Goal: Transaction & Acquisition: Purchase product/service

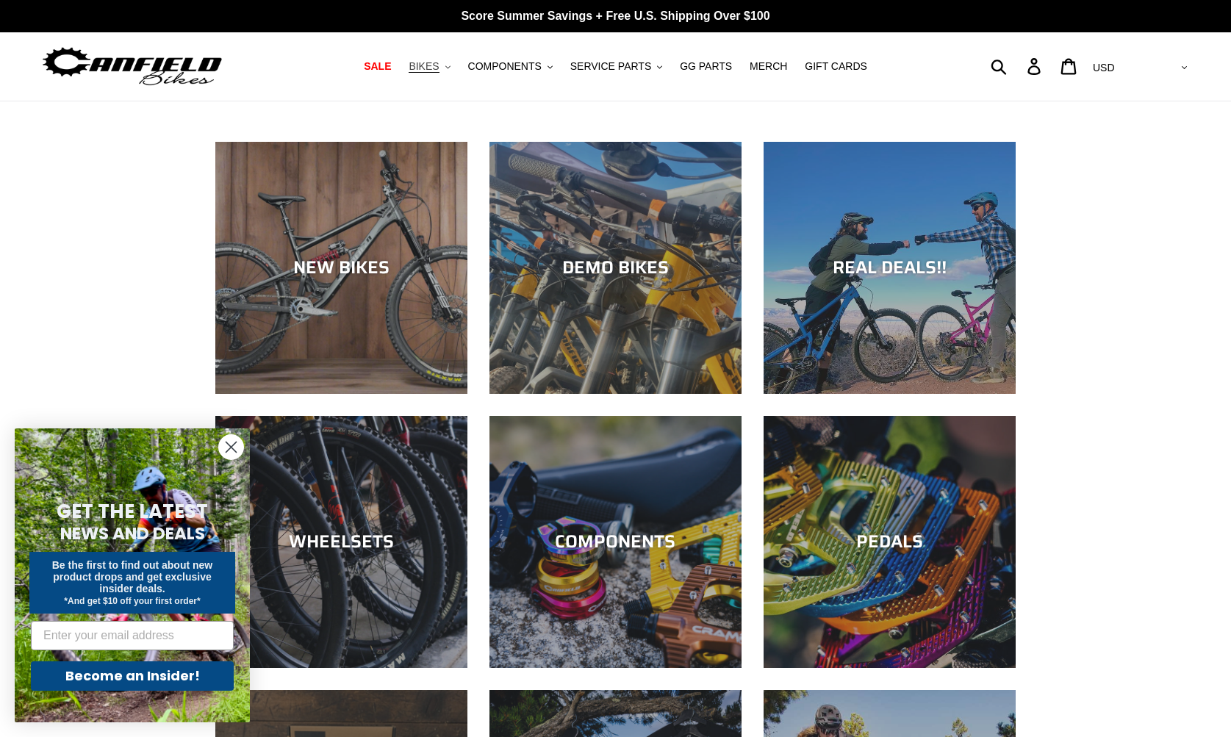
click at [430, 71] on span "BIKES" at bounding box center [423, 66] width 30 height 12
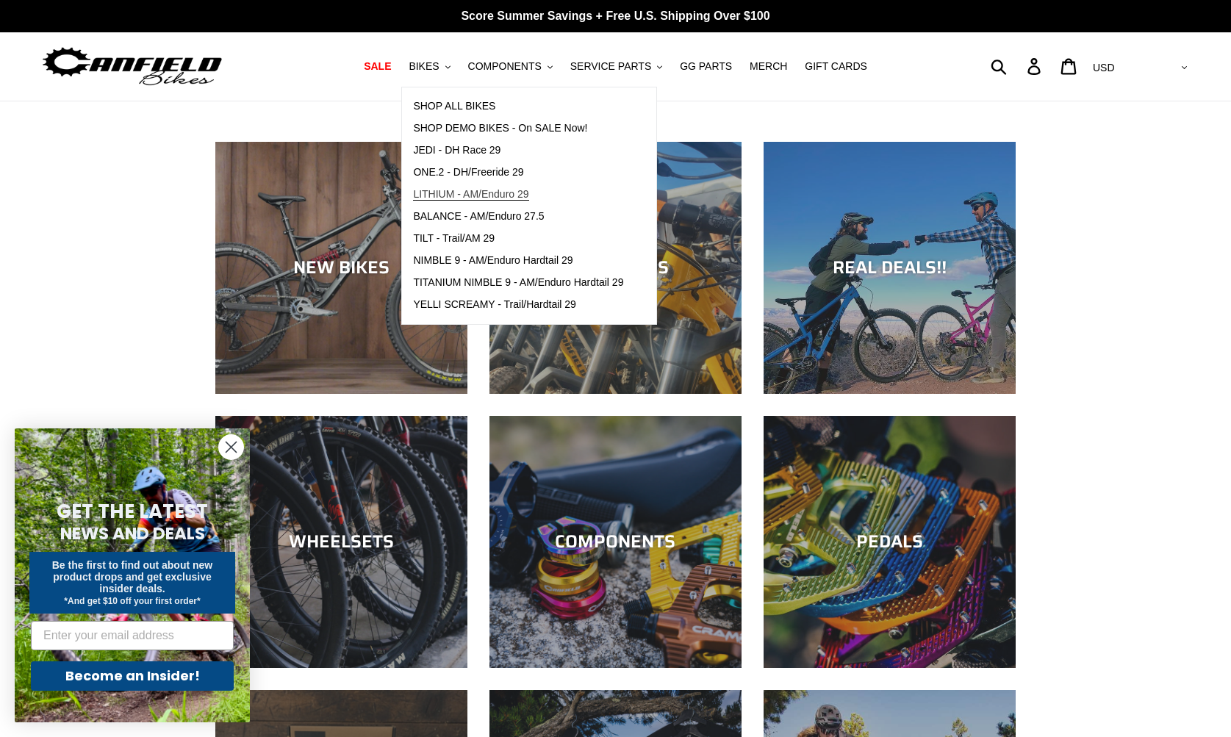
click at [513, 195] on span "LITHIUM - AM/Enduro 29" at bounding box center [470, 194] width 115 height 12
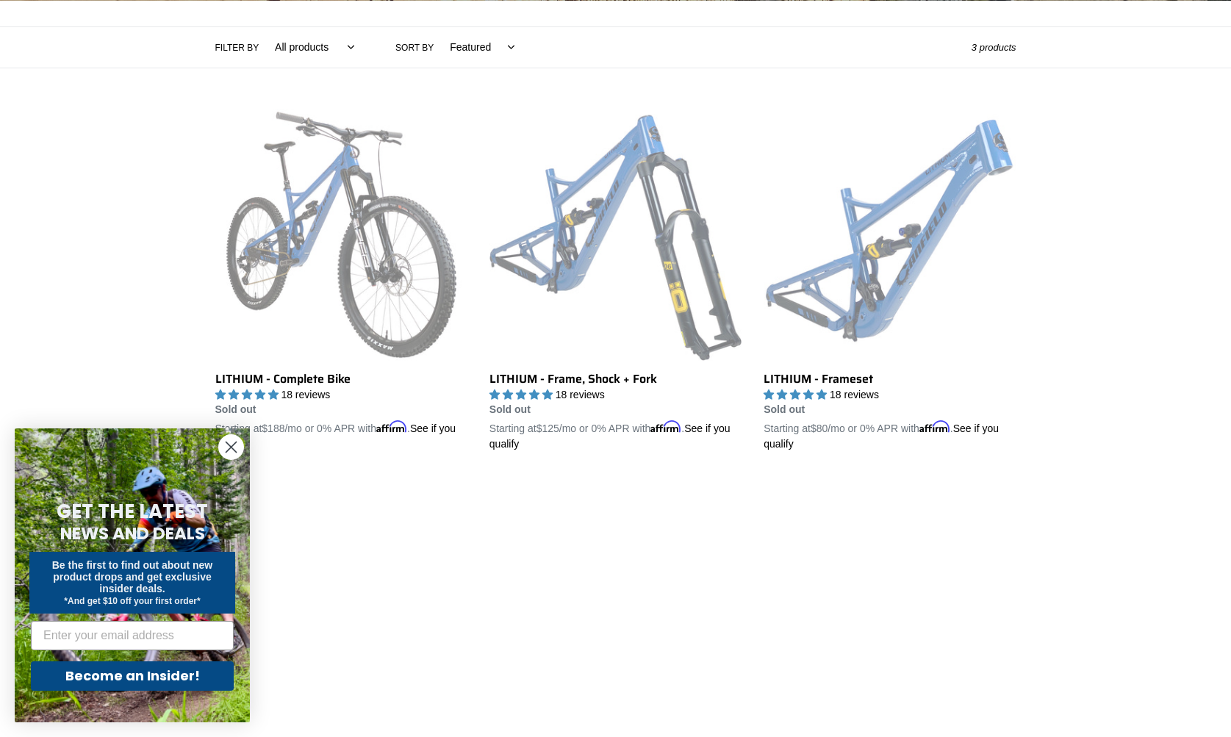
scroll to position [350, 0]
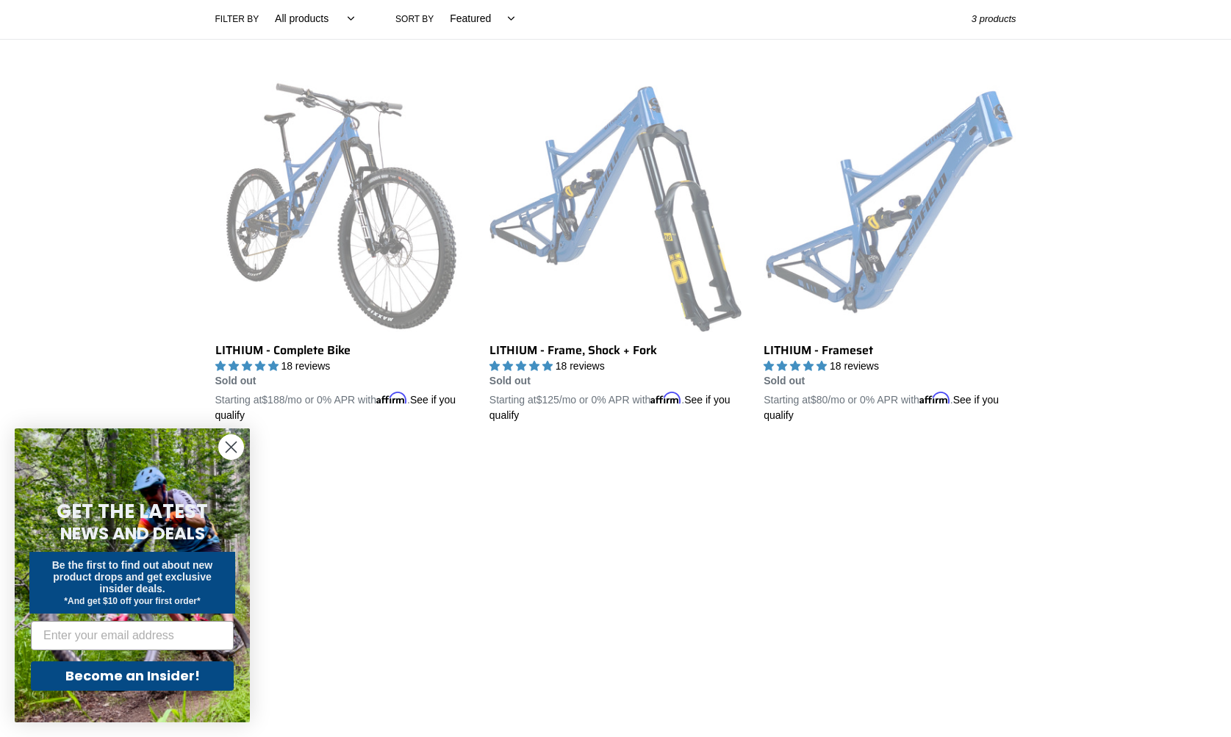
click at [225, 451] on icon "Close dialog" at bounding box center [231, 447] width 26 height 26
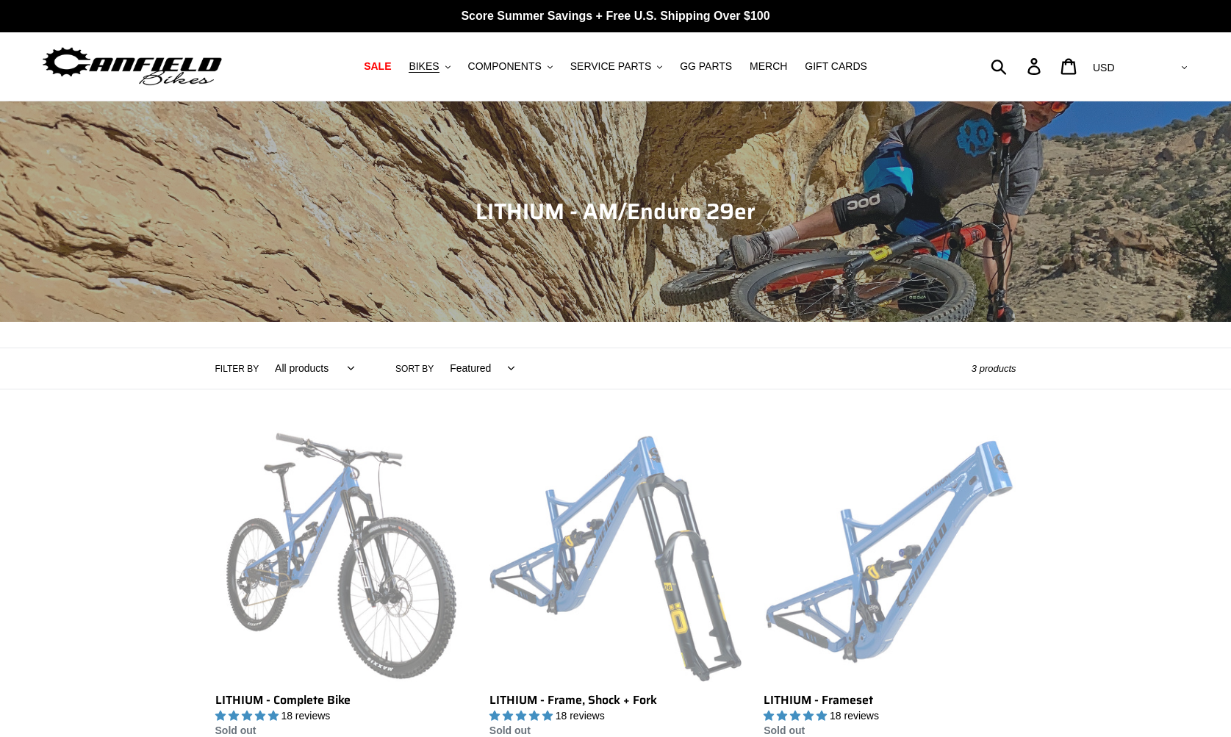
scroll to position [0, 0]
click at [387, 68] on span "SALE" at bounding box center [377, 66] width 27 height 12
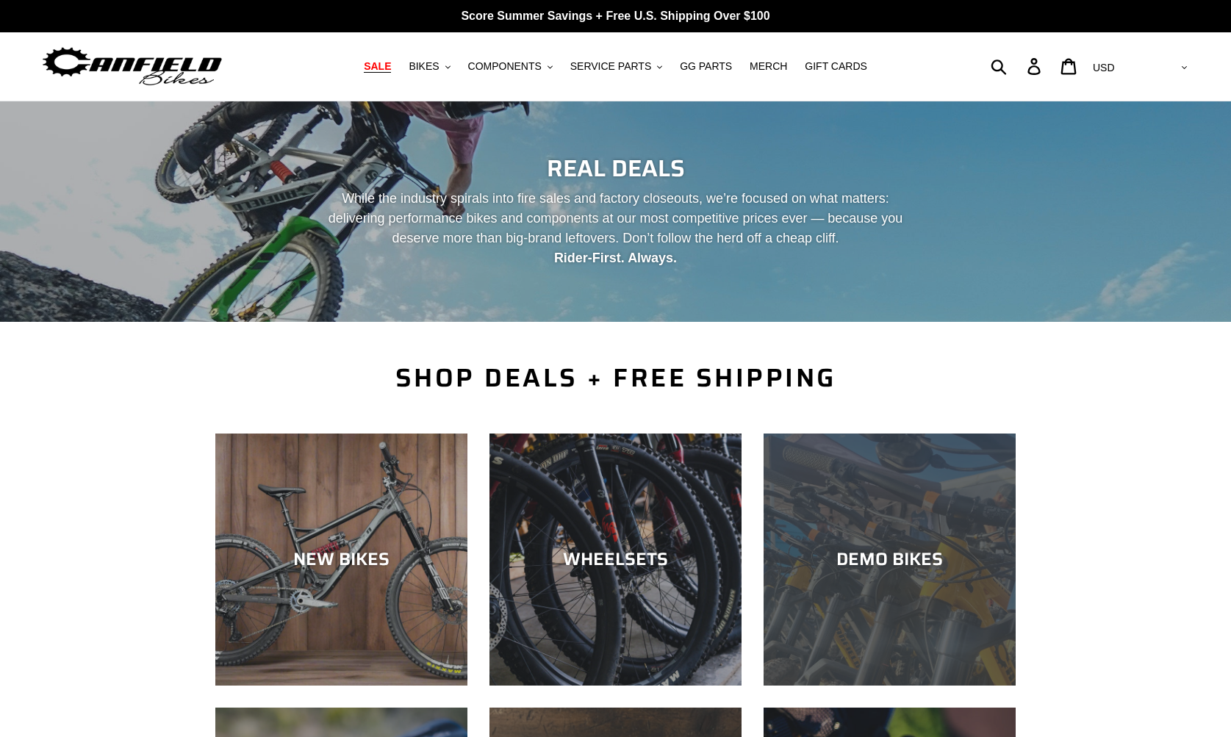
click at [885, 552] on div "DEMO BIKES" at bounding box center [889, 559] width 252 height 21
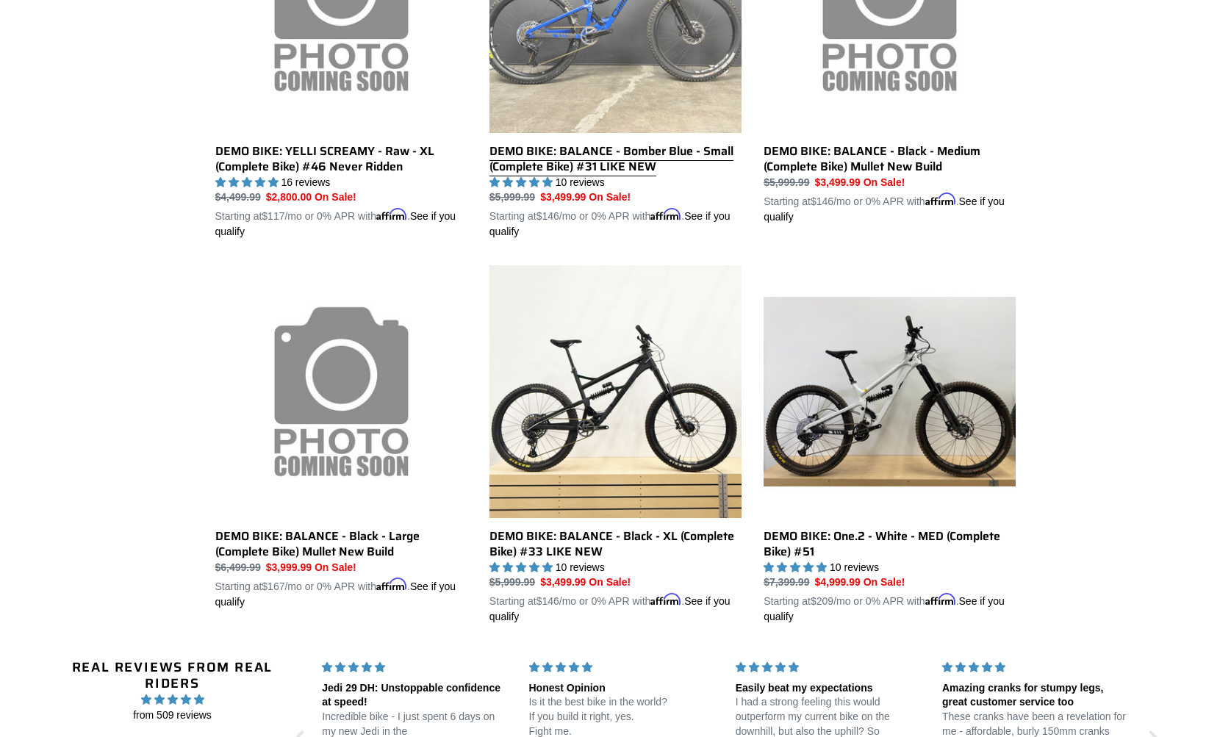
scroll to position [973, 0]
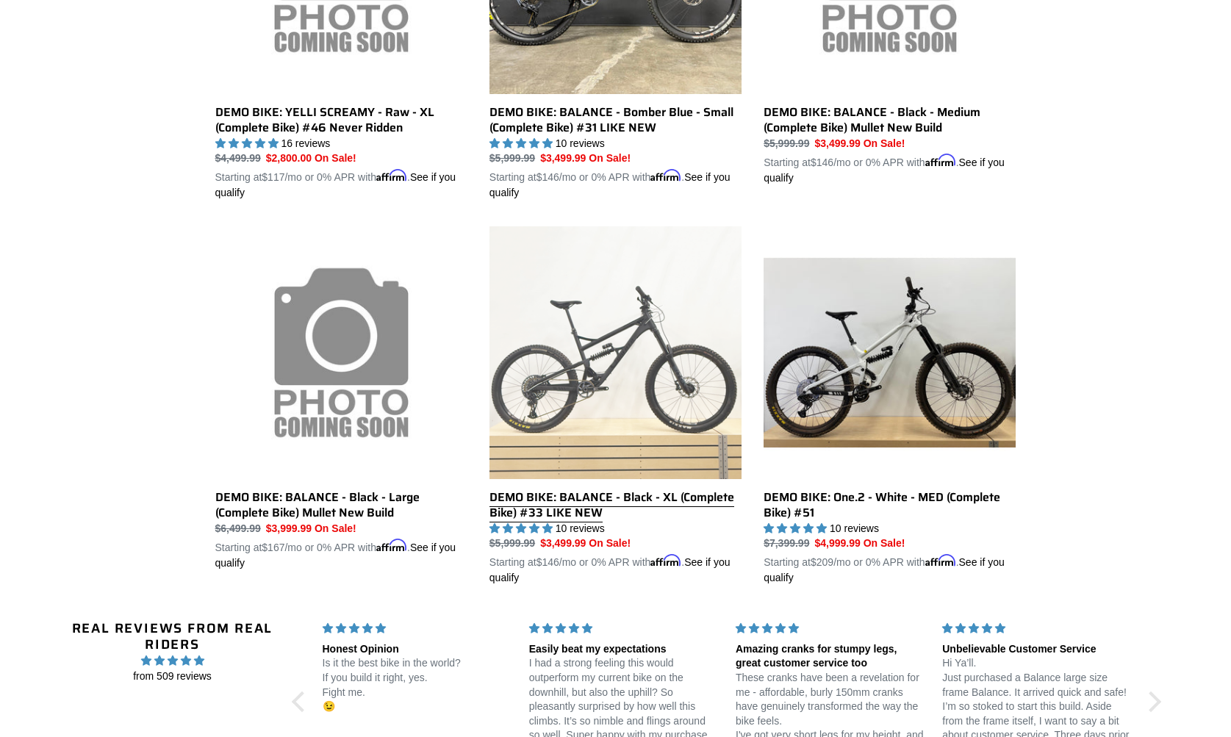
click at [552, 502] on link "DEMO BIKE: BALANCE - Black - XL (Complete Bike) #33 LIKE NEW" at bounding box center [615, 405] width 252 height 359
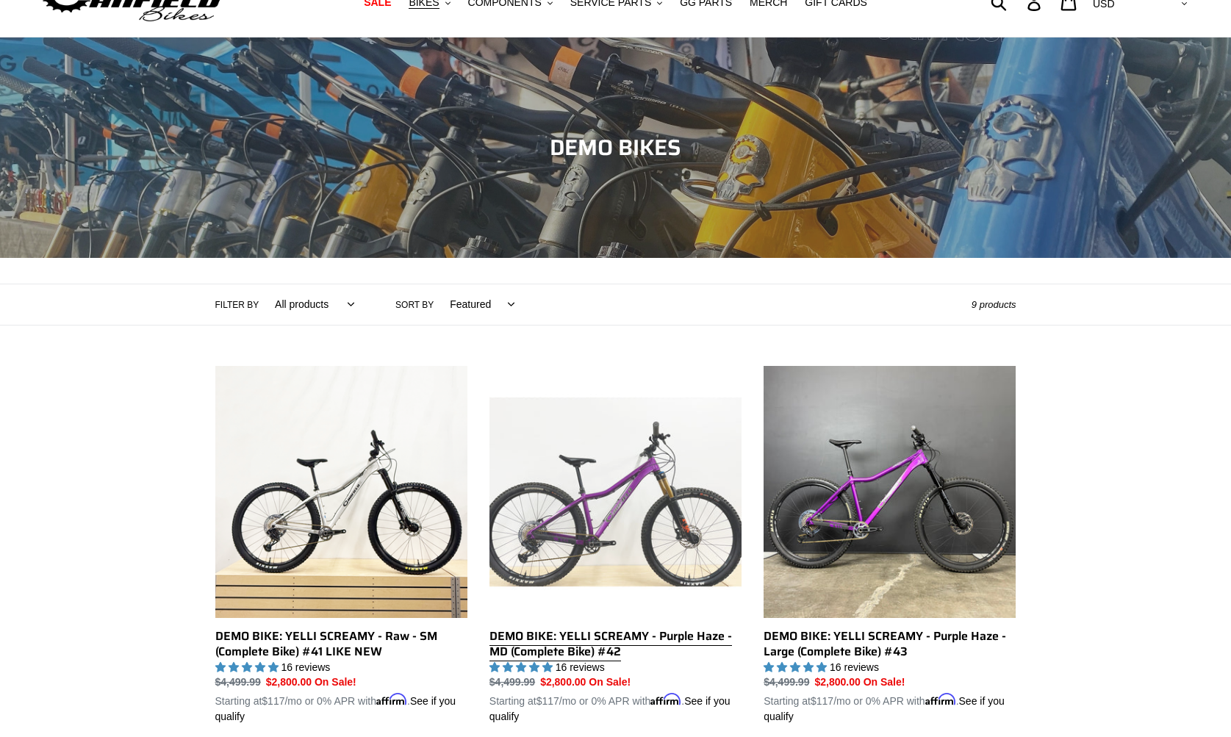
scroll to position [18, 0]
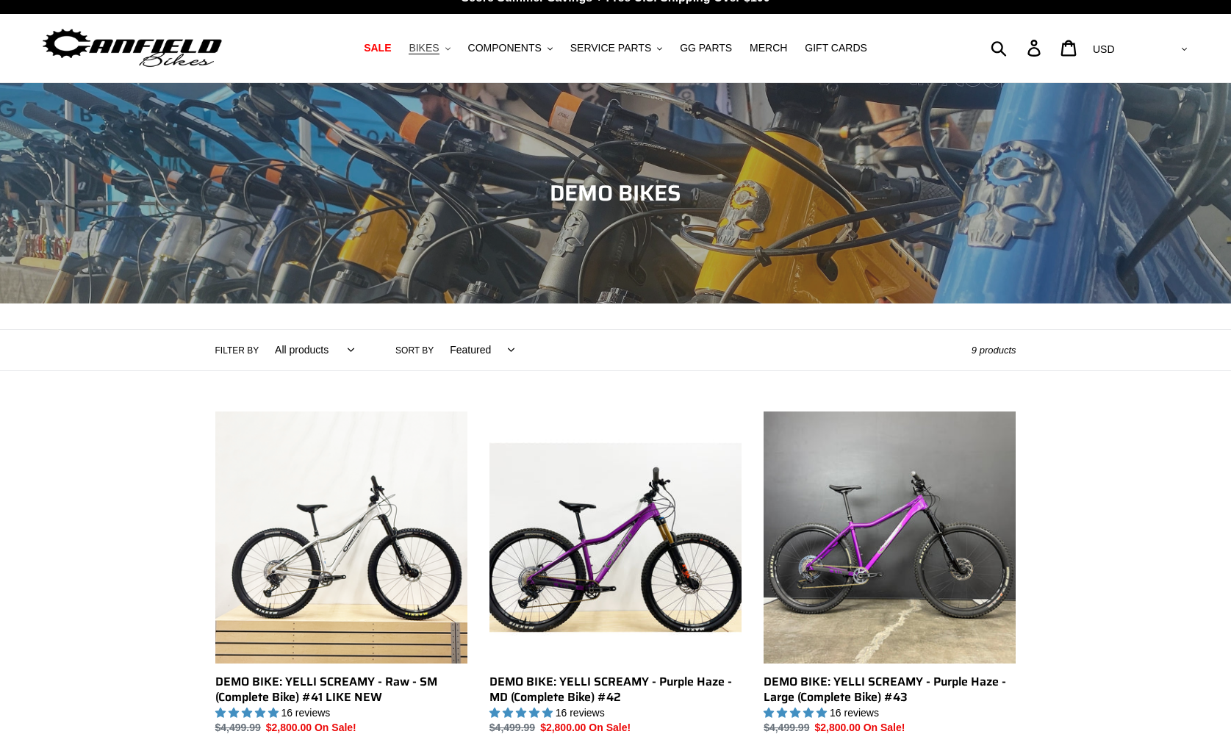
click at [433, 48] on span "BIKES" at bounding box center [423, 48] width 30 height 12
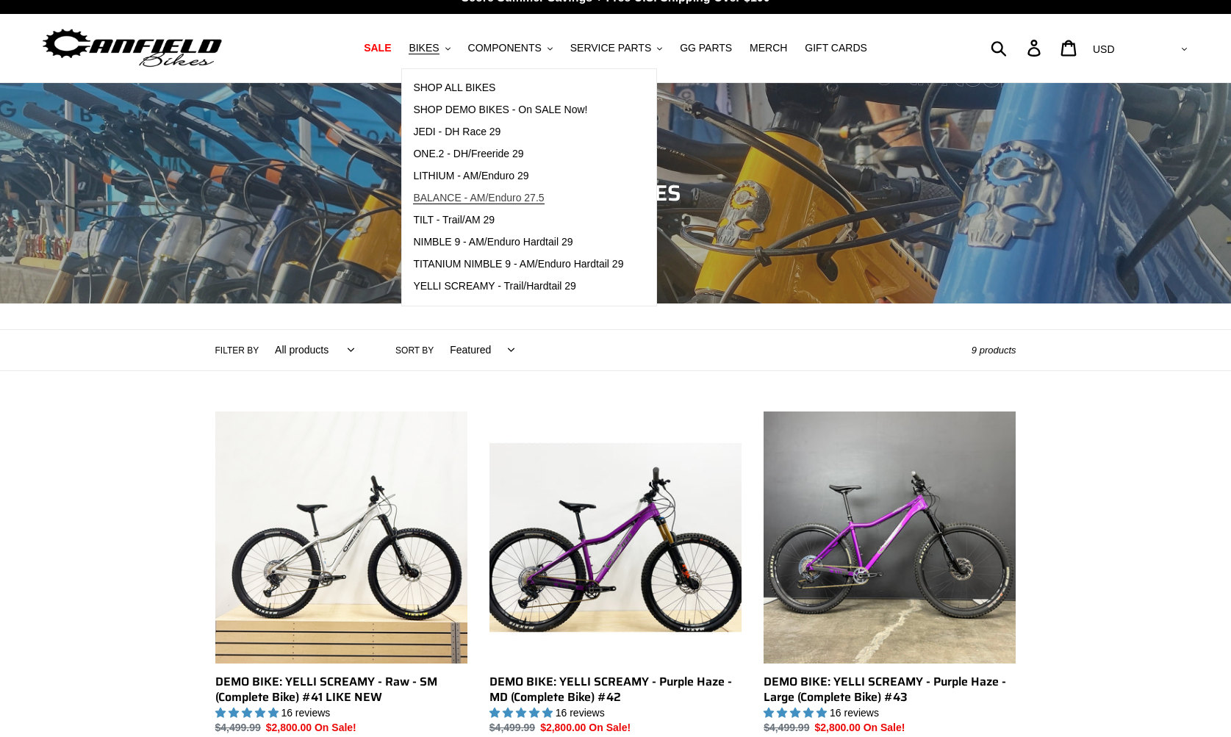
click at [492, 197] on span "BALANCE - AM/Enduro 27.5" at bounding box center [478, 198] width 131 height 12
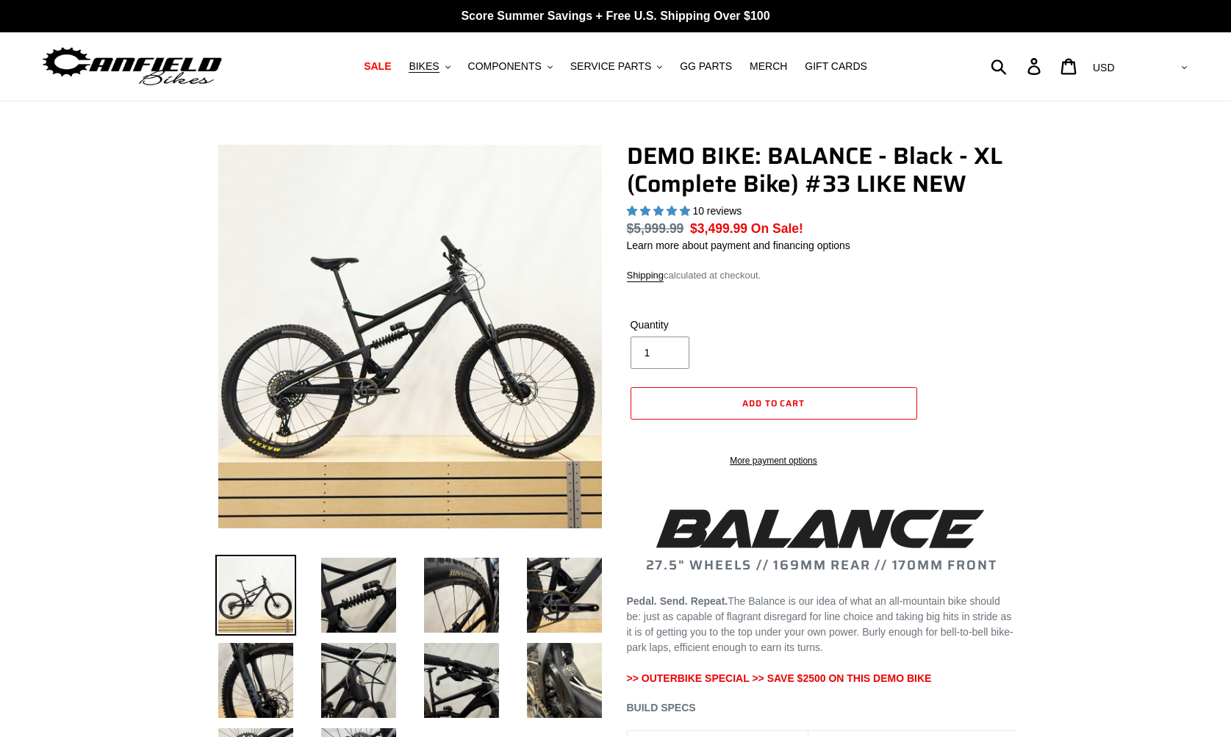
select select "highest-rating"
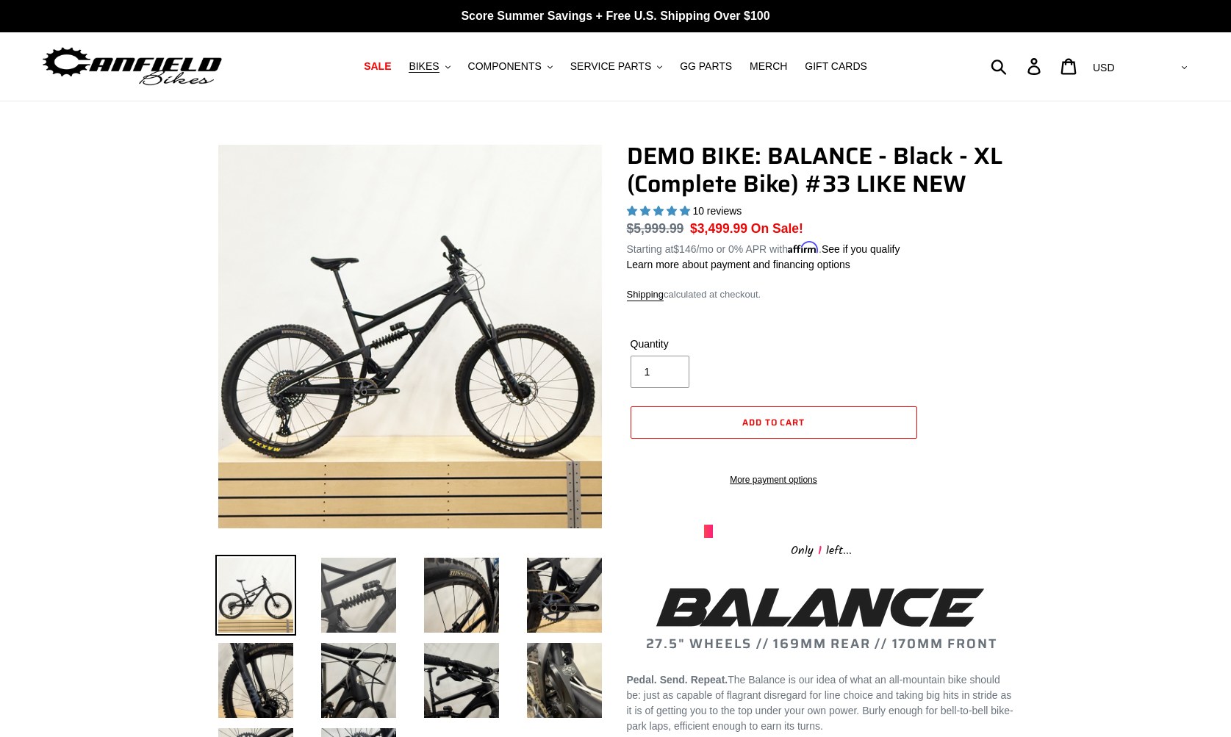
click at [358, 591] on img at bounding box center [358, 595] width 81 height 81
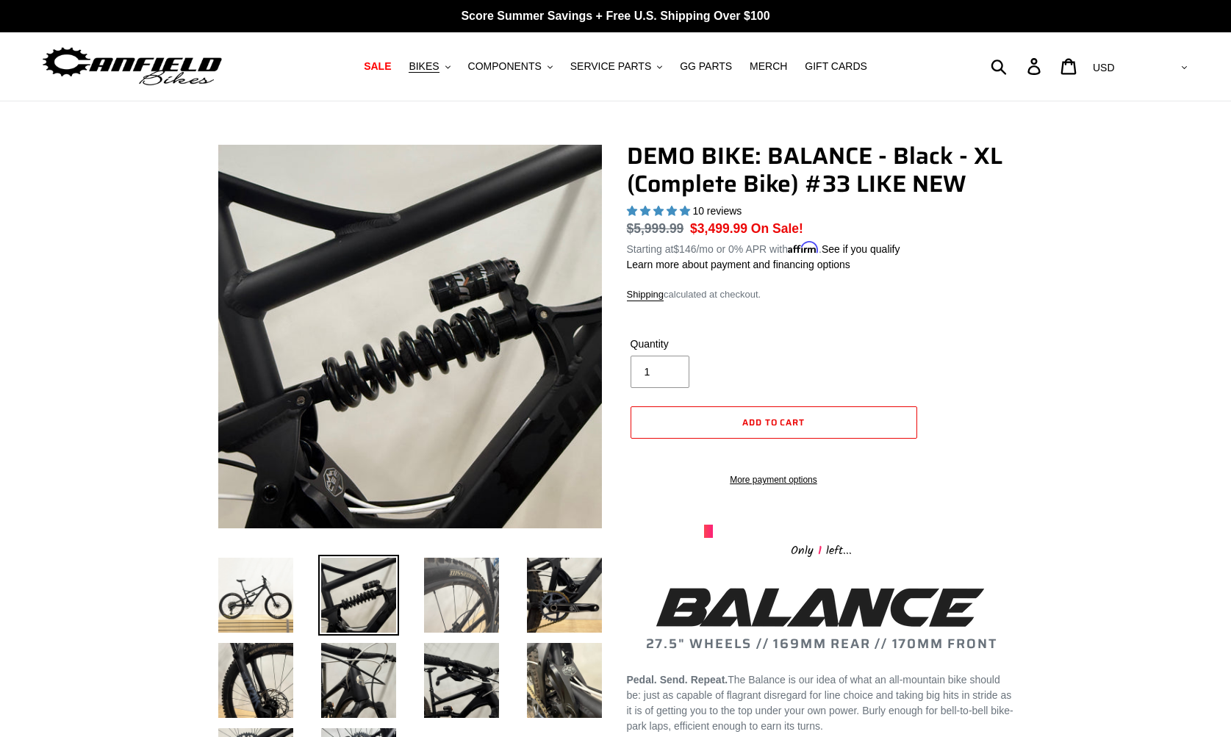
click at [455, 586] on img at bounding box center [461, 595] width 81 height 81
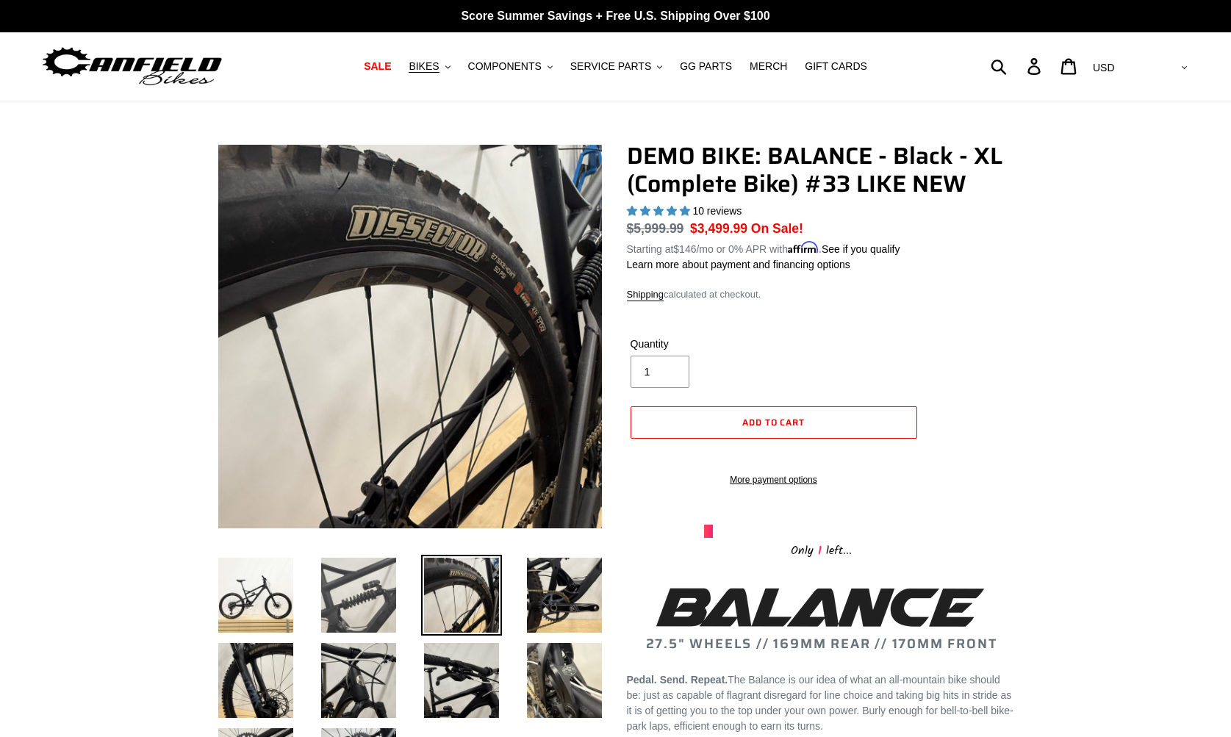
click at [381, 577] on img at bounding box center [358, 595] width 81 height 81
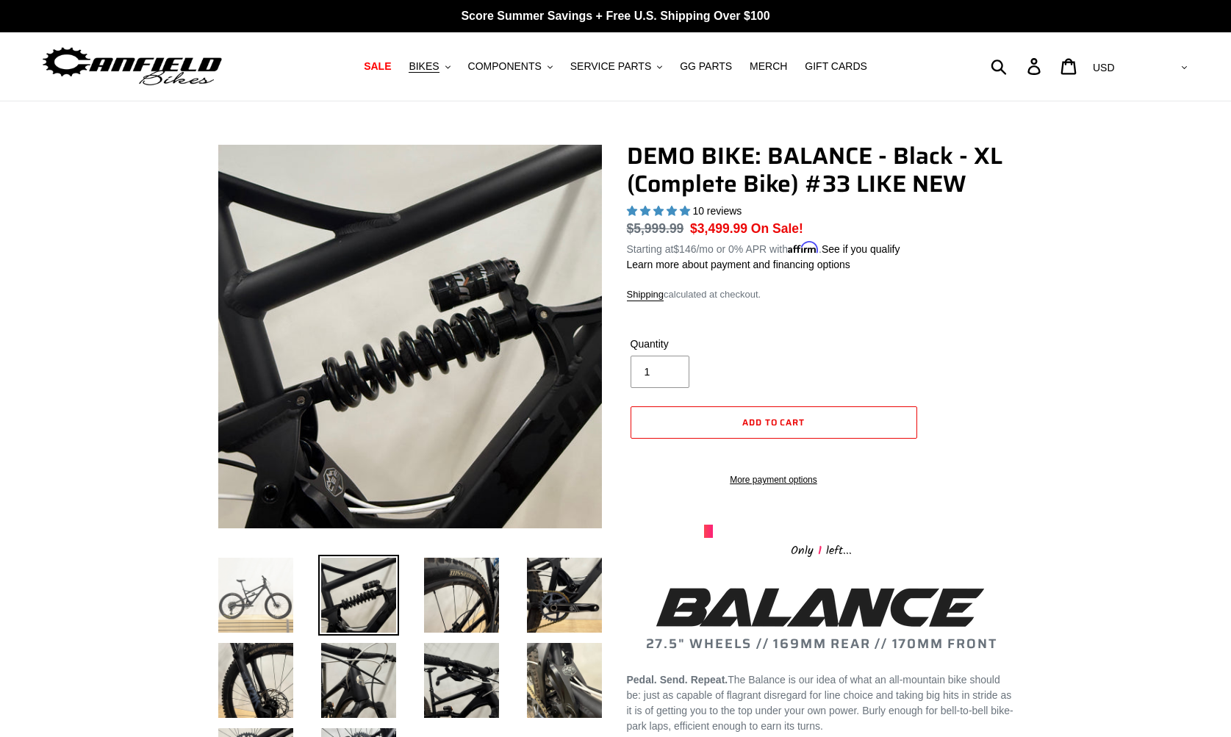
click at [264, 602] on img at bounding box center [255, 595] width 81 height 81
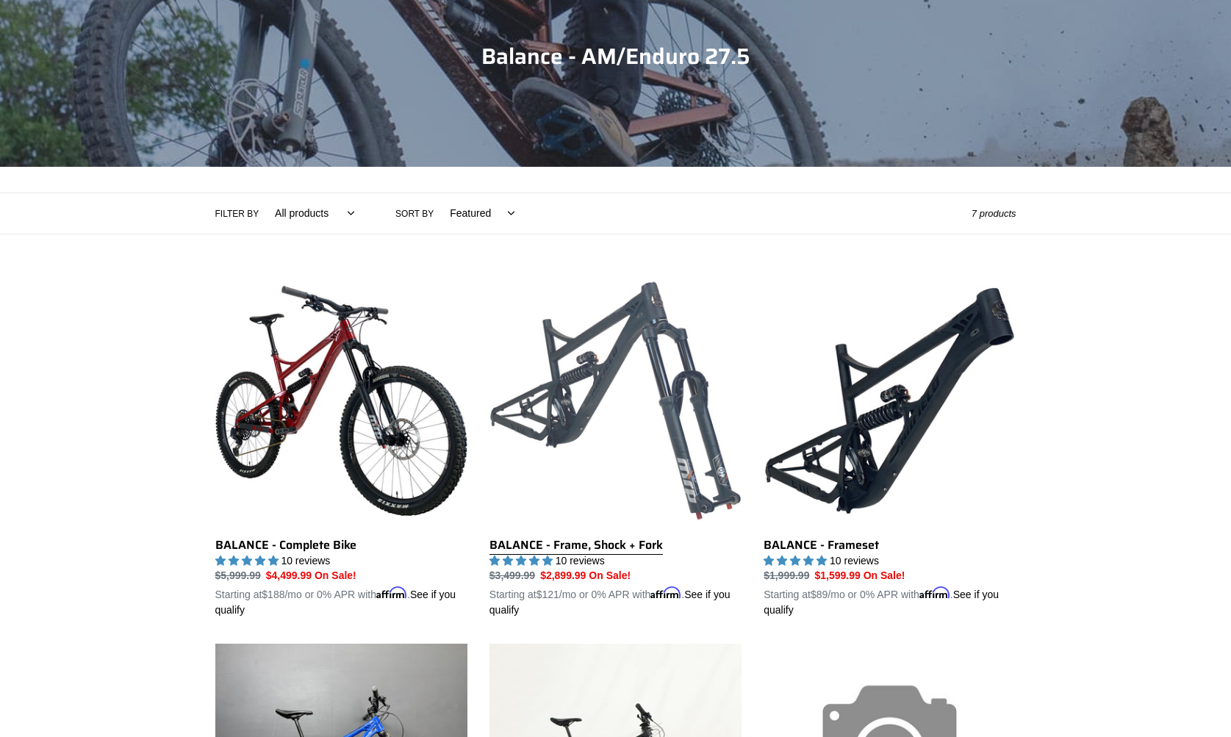
scroll to position [519, 0]
